Goal: Information Seeking & Learning: Learn about a topic

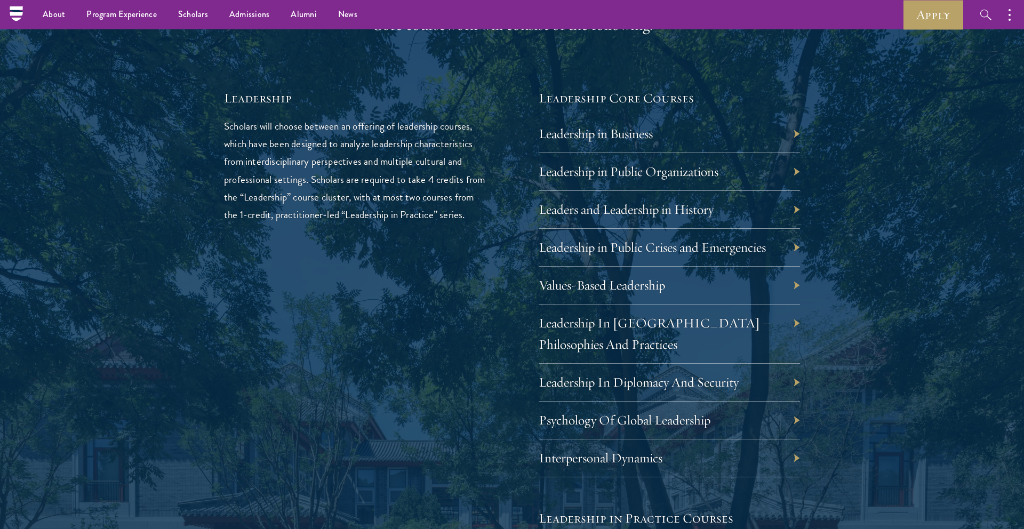
scroll to position [1762, 0]
click at [745, 344] on div "Leadership In China – Philosophies And Practices" at bounding box center [669, 335] width 261 height 59
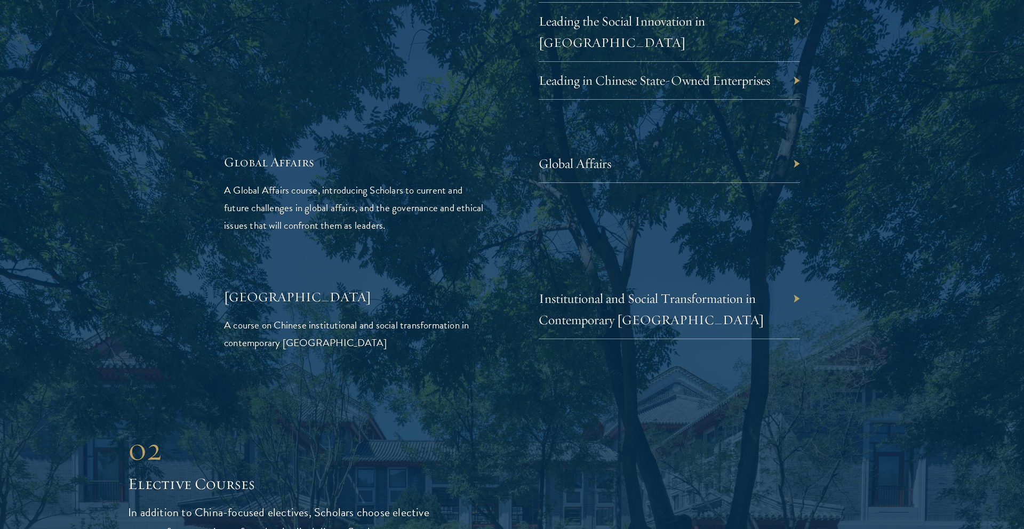
scroll to position [2456, 0]
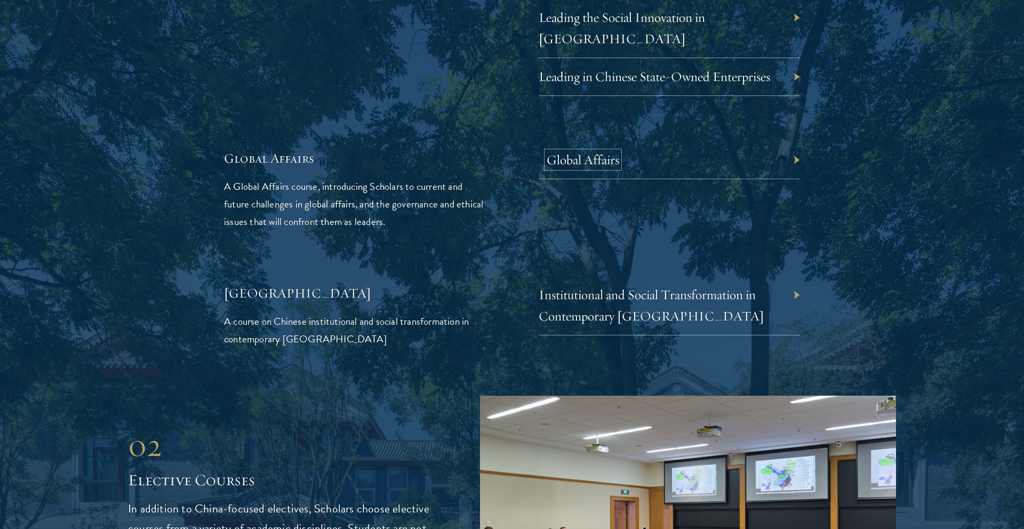
click at [602, 152] on link "Global Affairs" at bounding box center [583, 160] width 73 height 17
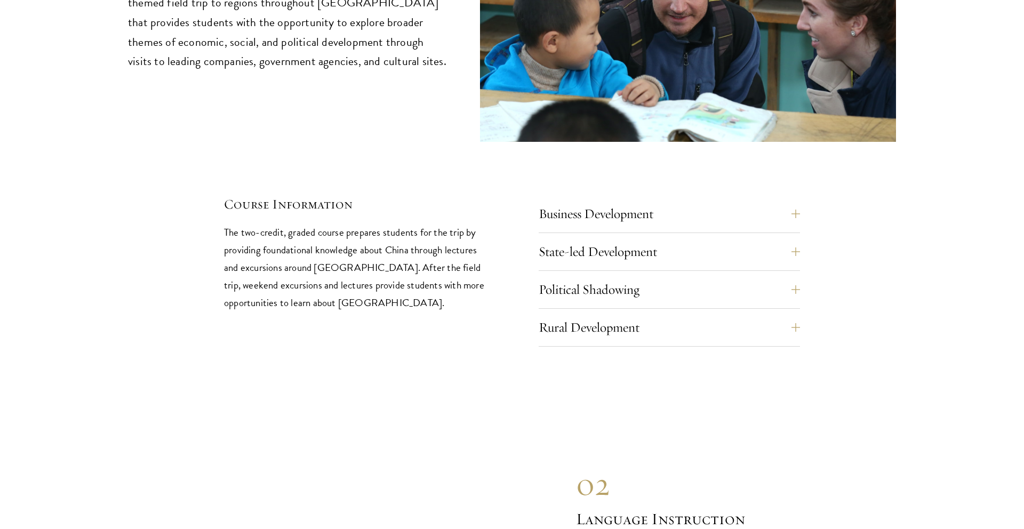
scroll to position [4587, 0]
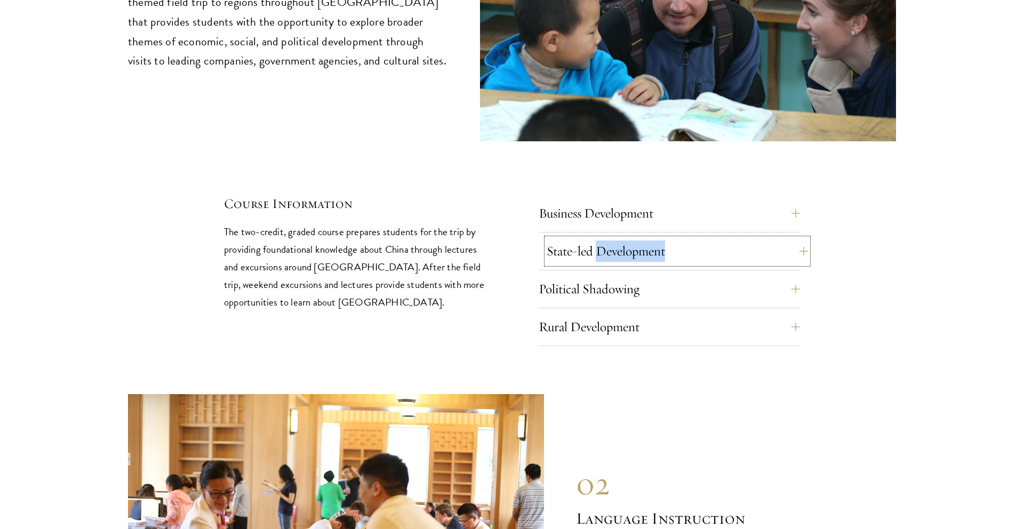
click at [769, 238] on button "State-led Development" at bounding box center [677, 251] width 261 height 26
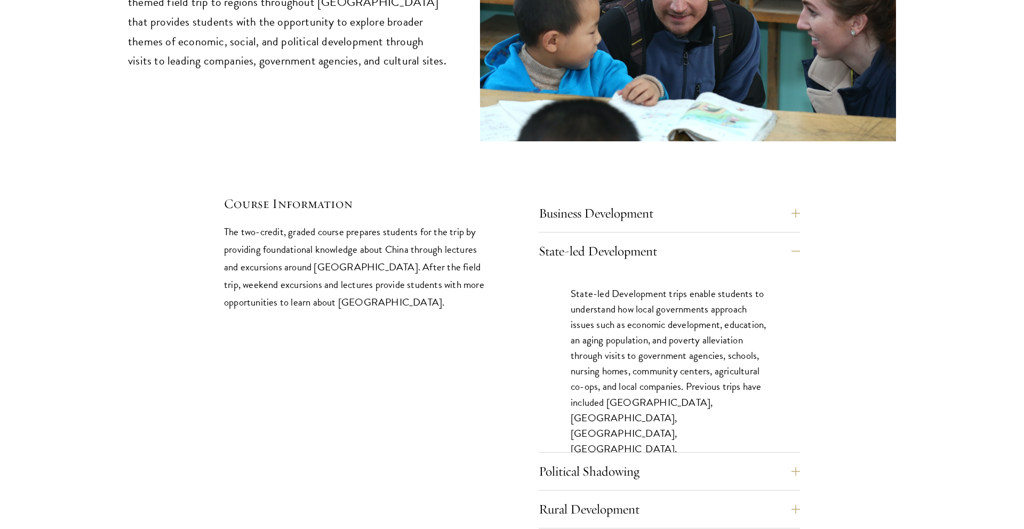
click at [704, 286] on p "State-led Development trips enable students to understand how local governments…" at bounding box center [669, 387] width 197 height 202
click at [641, 201] on button "Business Development" at bounding box center [677, 214] width 261 height 26
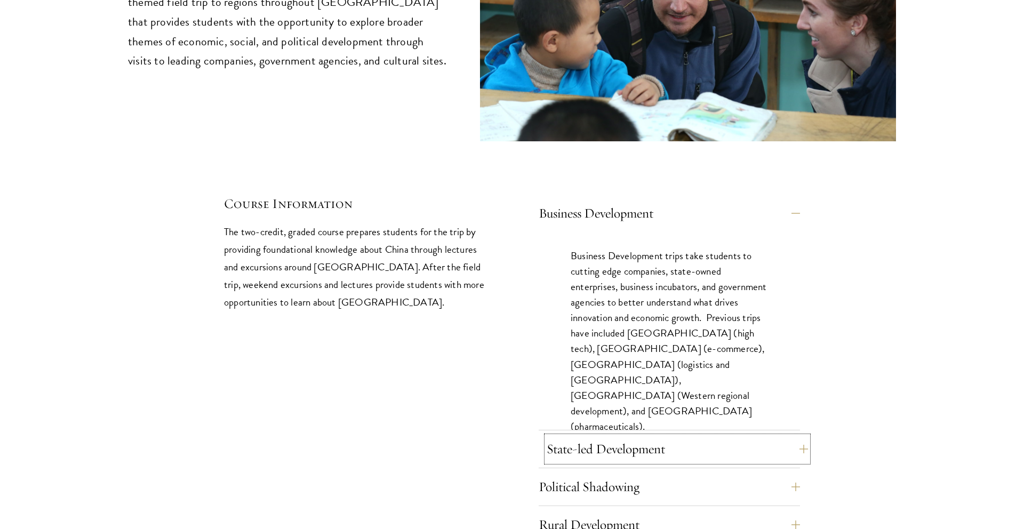
click at [649, 436] on button "State-led Development" at bounding box center [677, 449] width 261 height 26
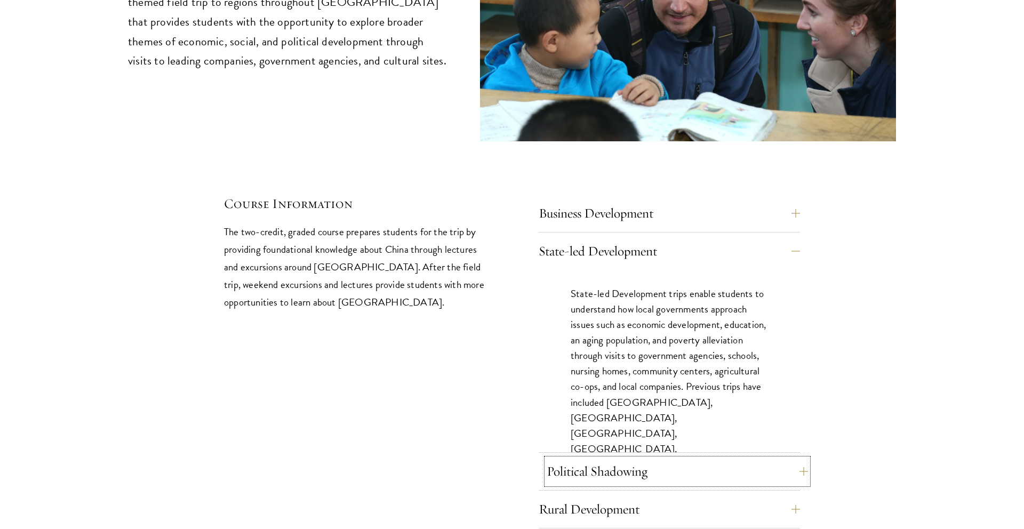
click at [647, 459] on button "Political Shadowing" at bounding box center [677, 472] width 261 height 26
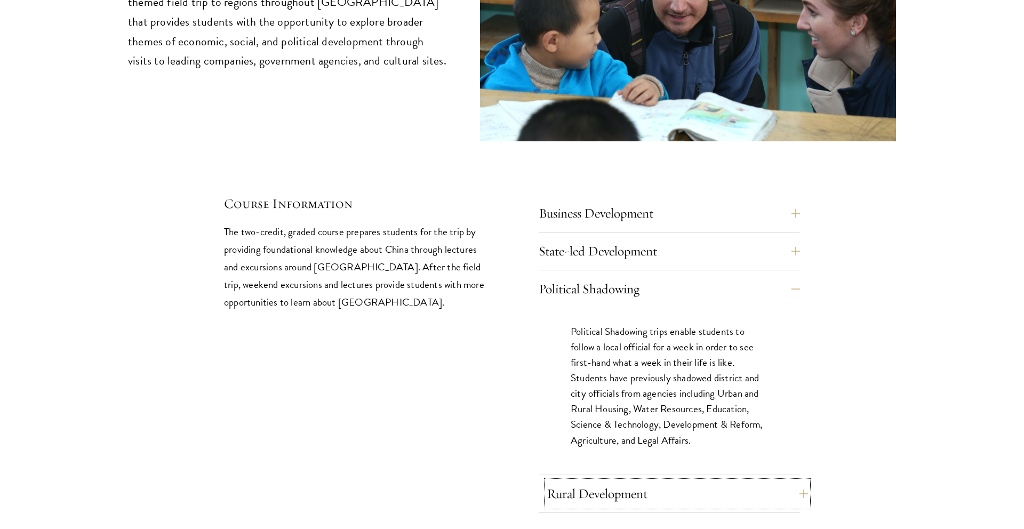
click at [645, 481] on button "Rural Development" at bounding box center [677, 494] width 261 height 26
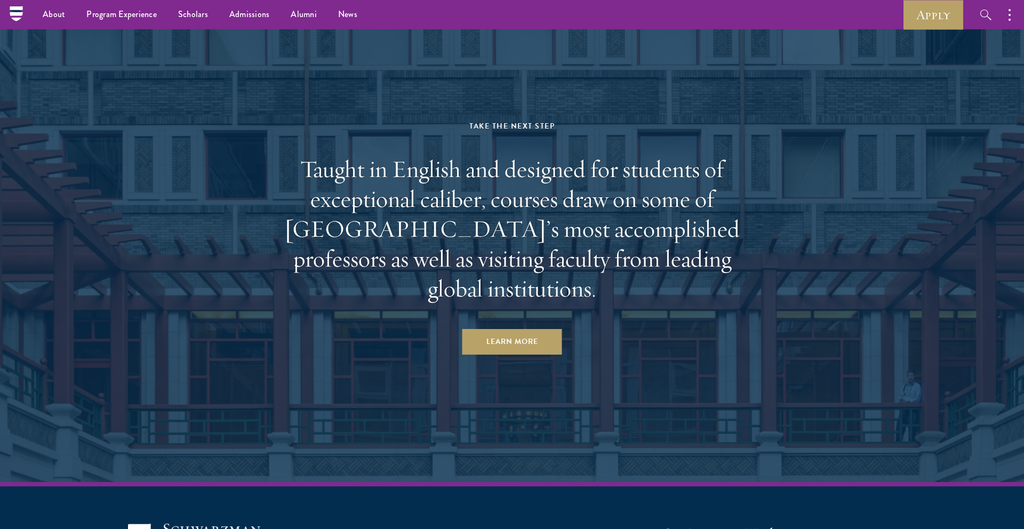
scroll to position [6684, 0]
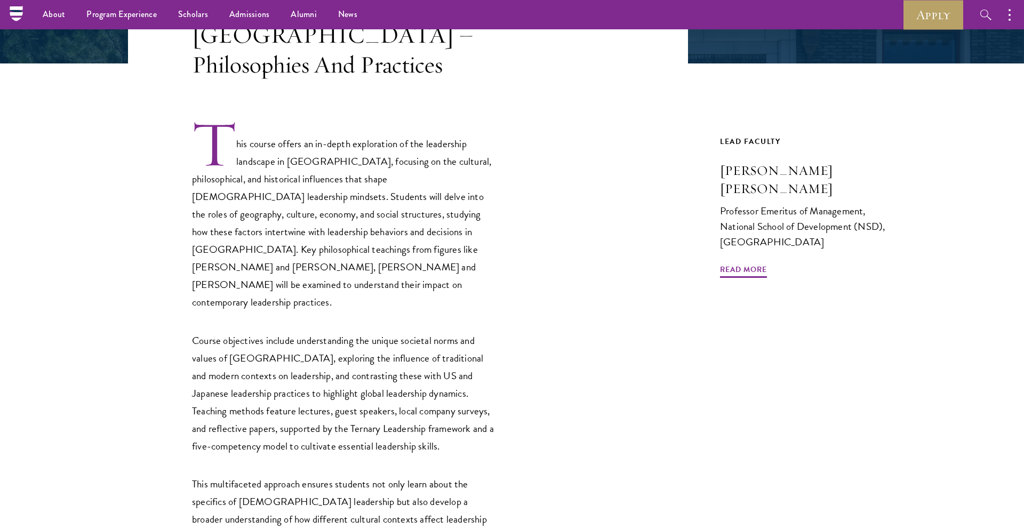
scroll to position [266, 0]
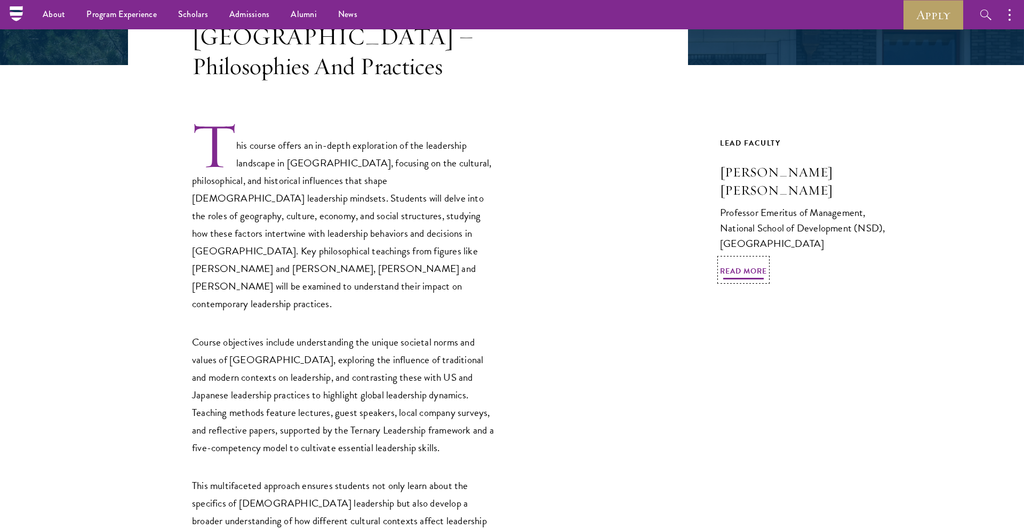
click at [753, 265] on span "Read More" at bounding box center [743, 273] width 47 height 17
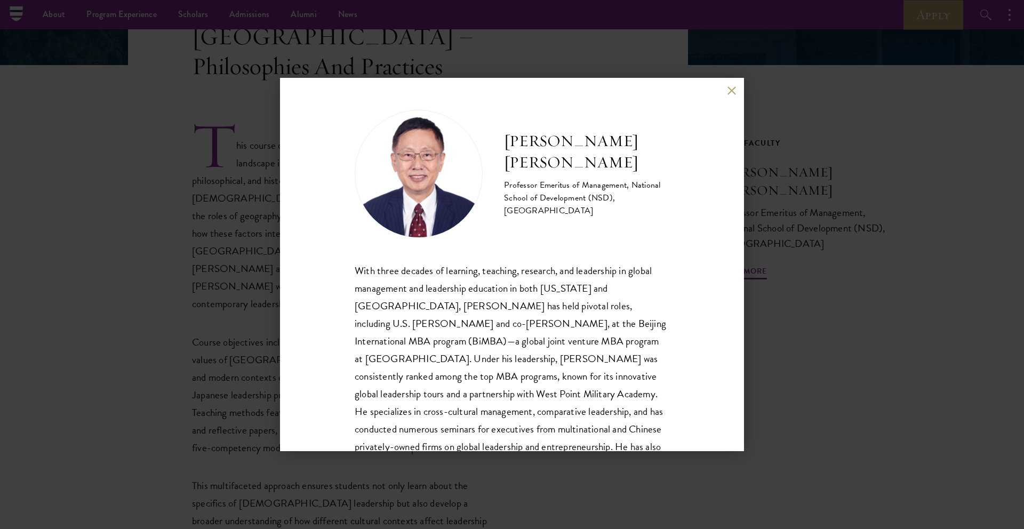
scroll to position [54, 0]
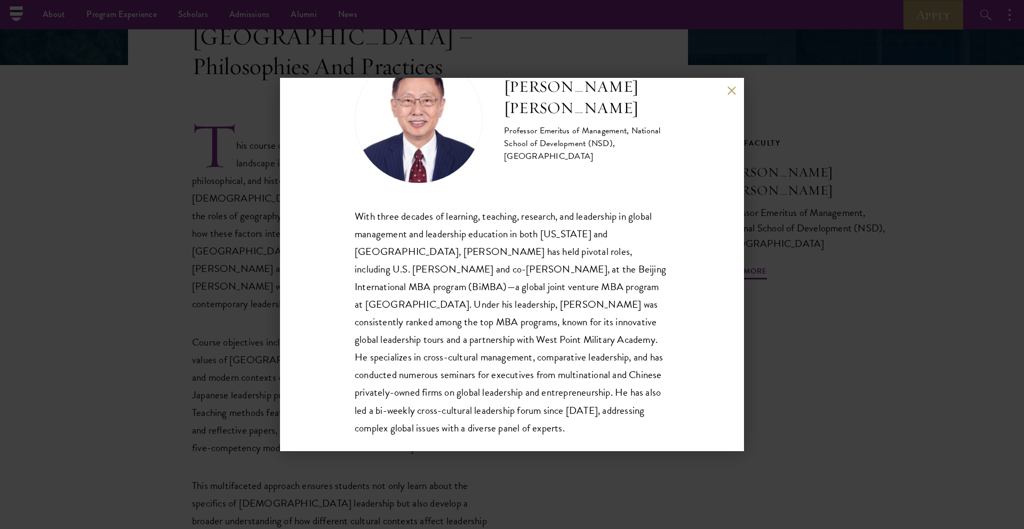
click at [739, 91] on div "John Zhuang Yang Professor Emeritus of Management, National School of Developme…" at bounding box center [512, 264] width 464 height 373
click at [734, 88] on button at bounding box center [731, 90] width 9 height 9
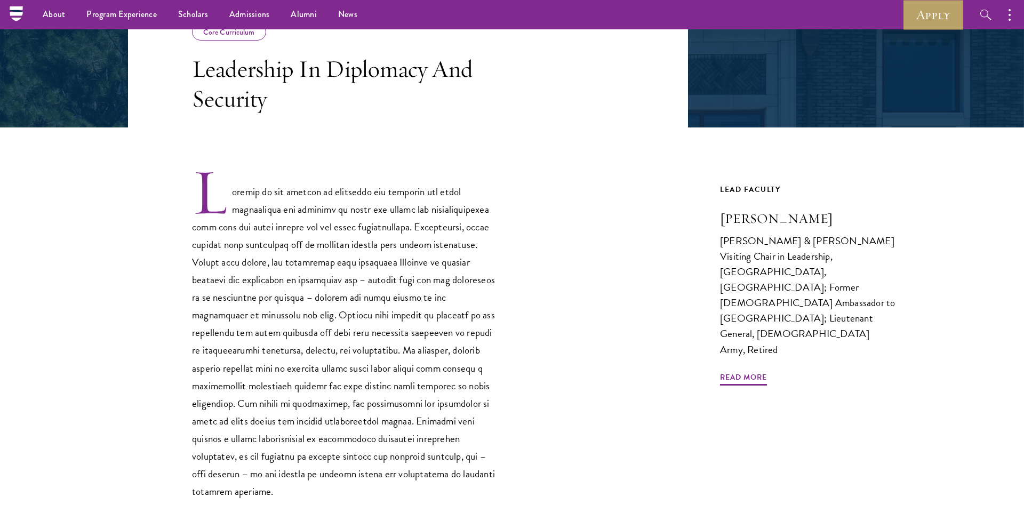
scroll to position [194, 0]
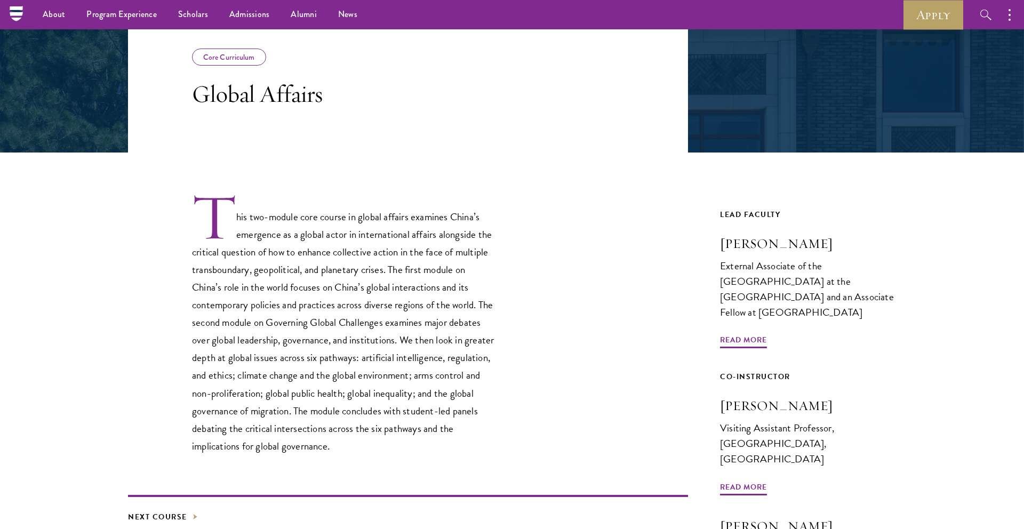
scroll to position [173, 0]
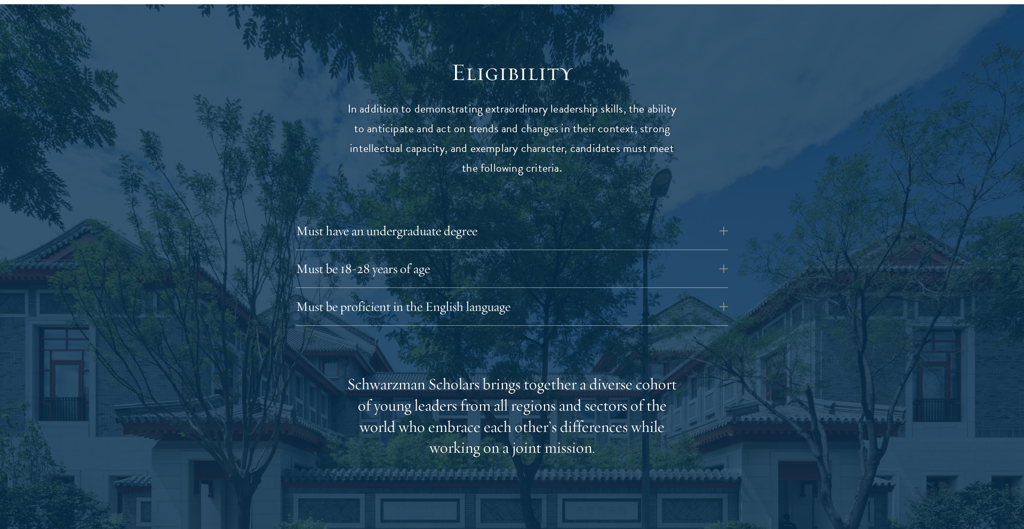
scroll to position [1371, 0]
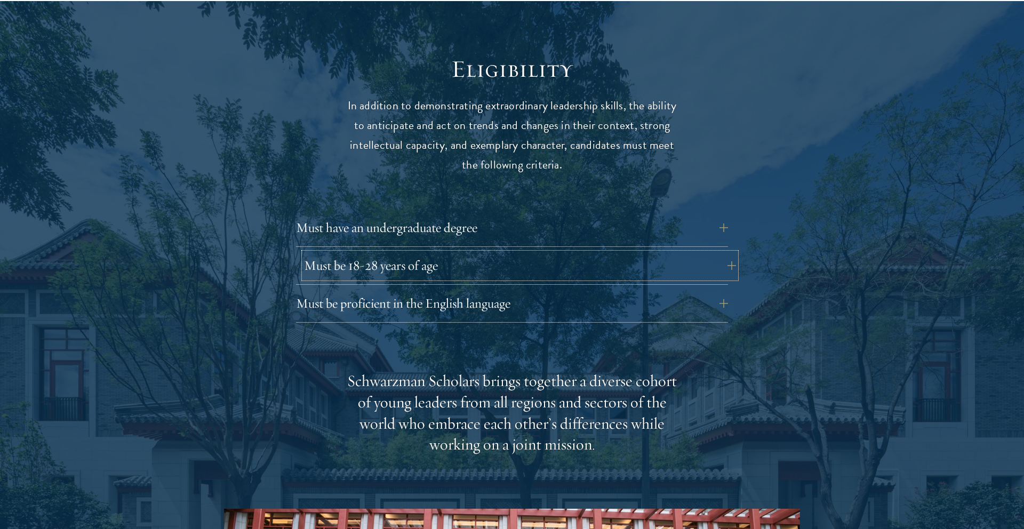
click at [492, 253] on button "Must be 18-28 years of age" at bounding box center [520, 266] width 432 height 26
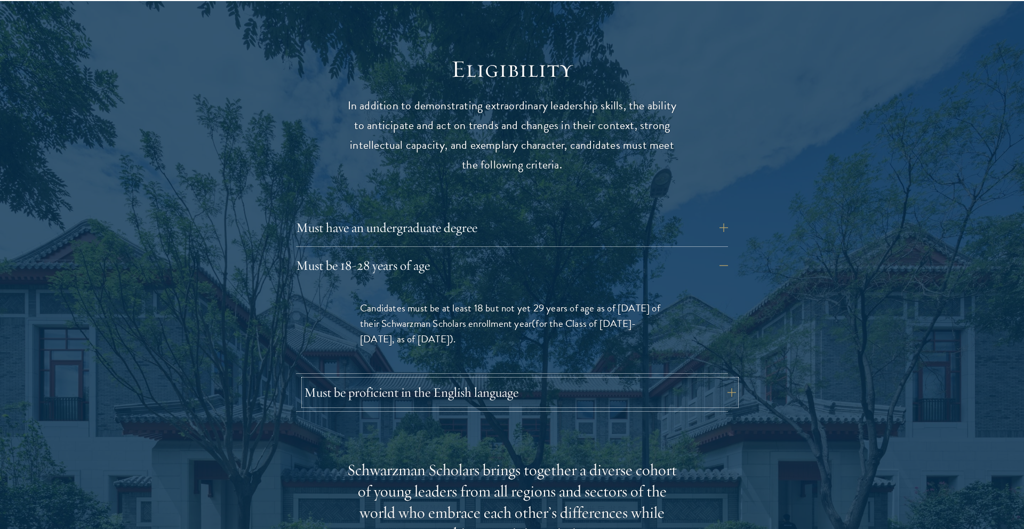
click at [486, 380] on button "Must be proficient in the English language" at bounding box center [520, 393] width 432 height 26
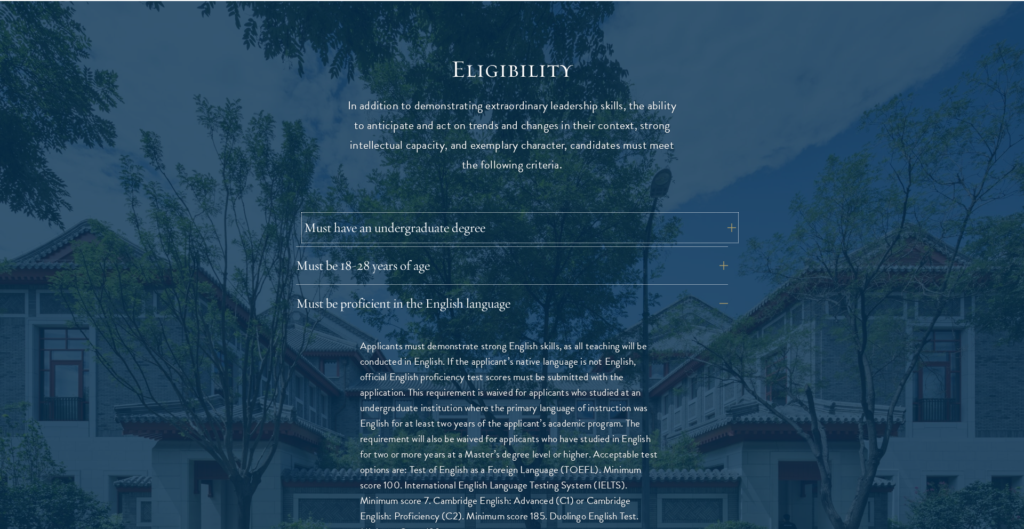
click at [502, 215] on button "Must have an undergraduate degree" at bounding box center [520, 228] width 432 height 26
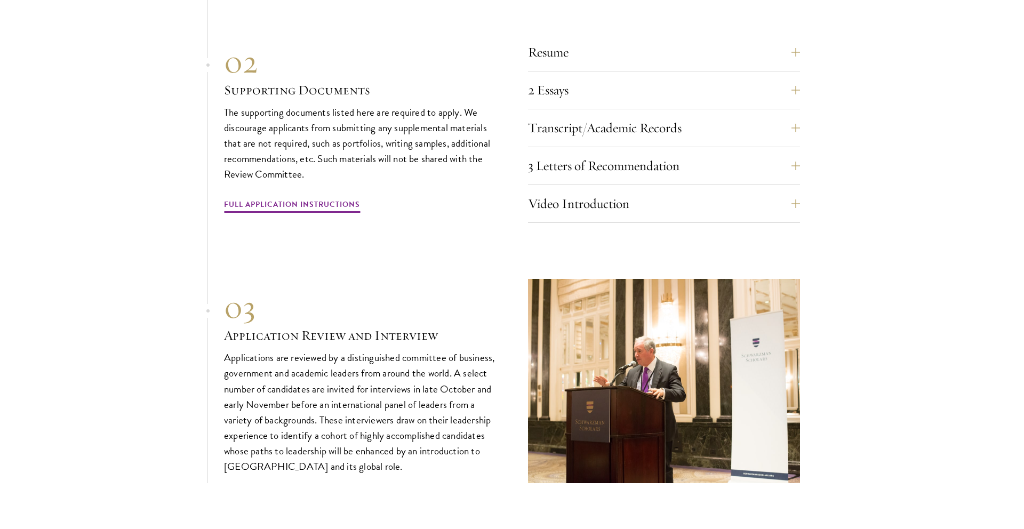
scroll to position [3844, 0]
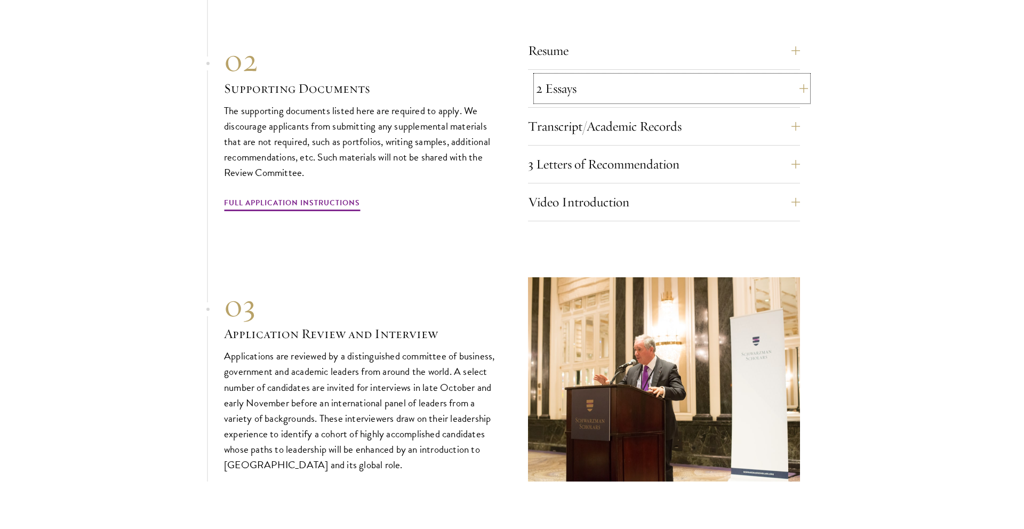
click at [800, 92] on button "2 Essays" at bounding box center [672, 89] width 272 height 26
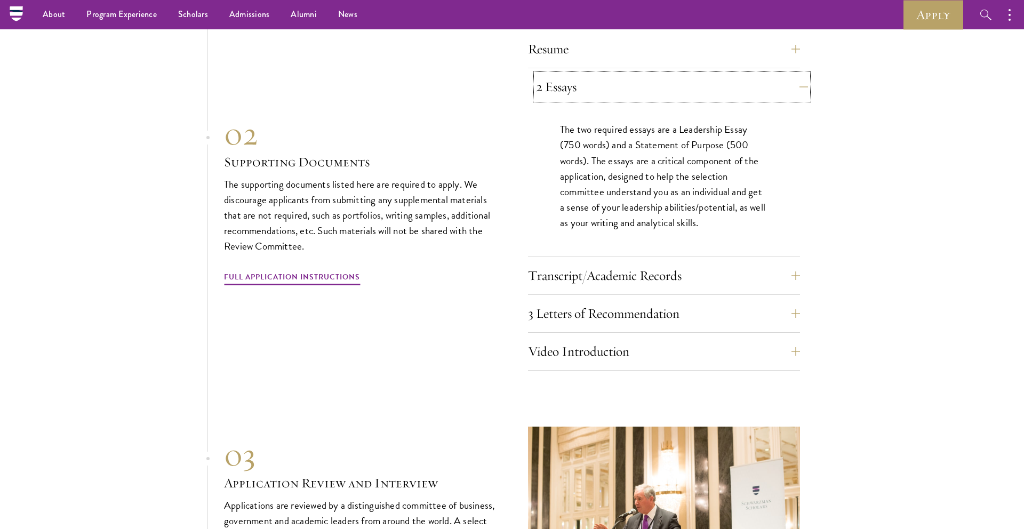
scroll to position [3693, 0]
click at [800, 91] on button "2 Essays" at bounding box center [672, 89] width 272 height 26
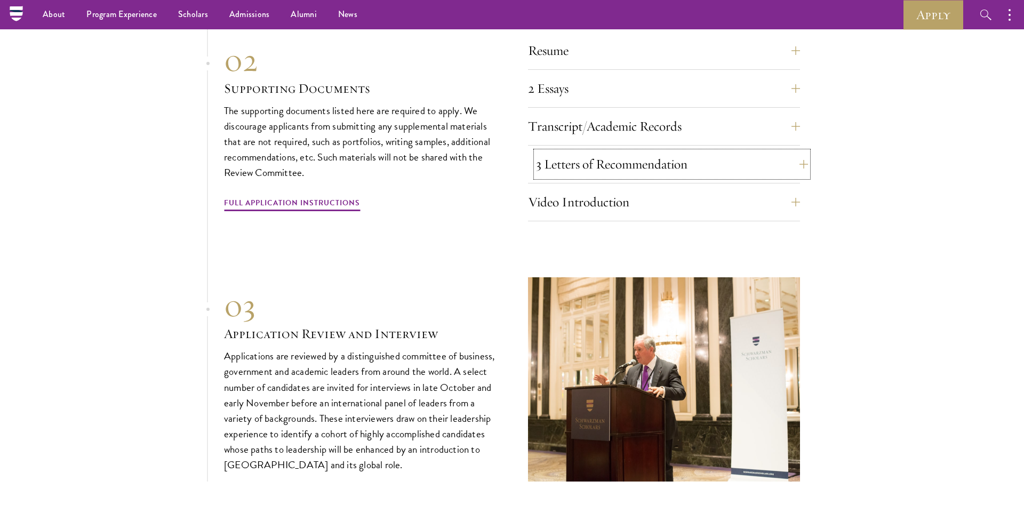
click at [786, 156] on button "3 Letters of Recommendation" at bounding box center [672, 165] width 272 height 26
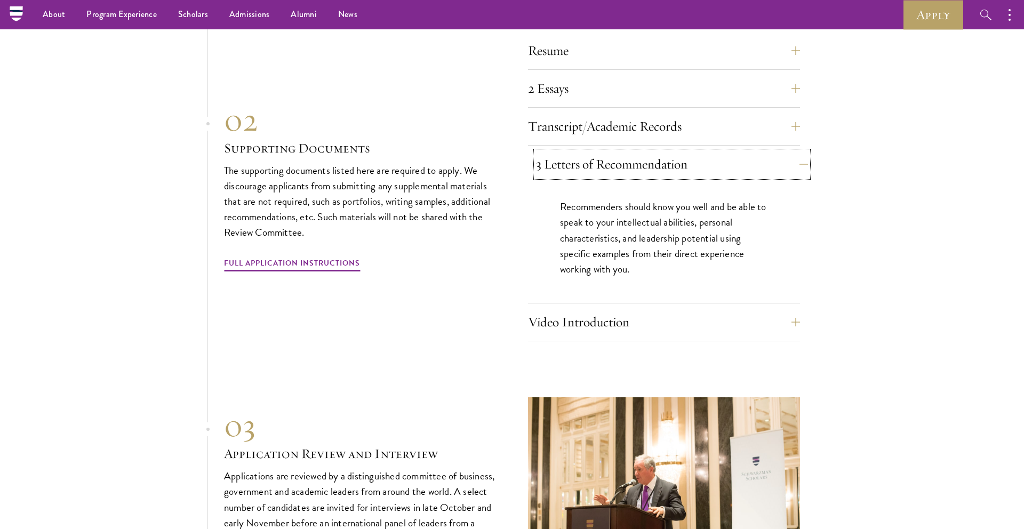
click at [786, 156] on button "3 Letters of Recommendation" at bounding box center [672, 165] width 272 height 26
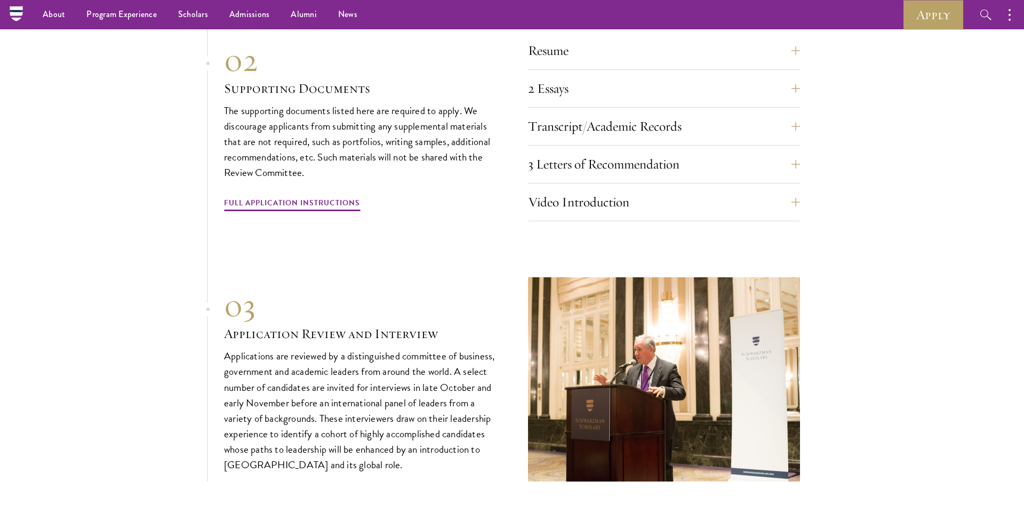
click at [786, 211] on div "Video Introduction Provide a short video self-introduction of no more than 1 mi…" at bounding box center [664, 205] width 272 height 32
click at [782, 192] on button "Video Introduction" at bounding box center [672, 202] width 272 height 26
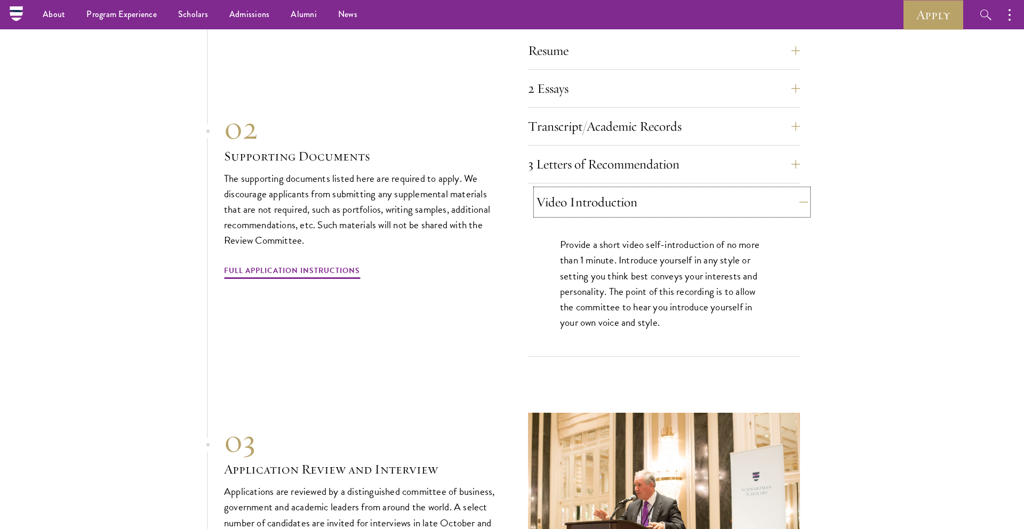
click at [782, 192] on button "Video Introduction" at bounding box center [672, 202] width 272 height 26
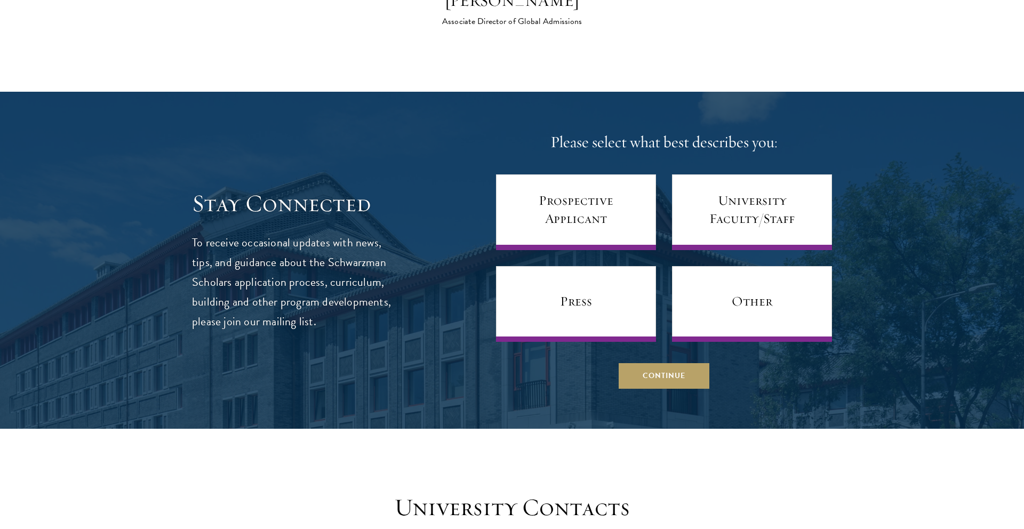
scroll to position [4424, 0]
